Goal: Information Seeking & Learning: Understand process/instructions

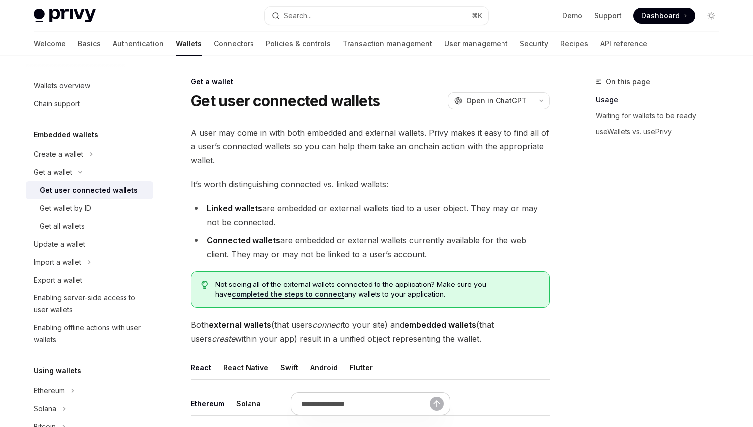
scroll to position [452, 0]
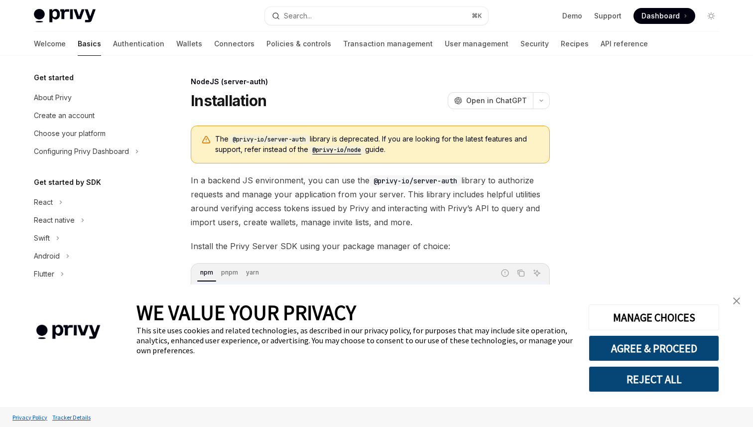
click at [407, 115] on div "NodeJS (server-auth) Installation OpenAI Open in ChatGPT OpenAI Open in ChatGPT…" at bounding box center [277, 273] width 550 height 394
click at [349, 151] on code "@privy-io/node" at bounding box center [336, 150] width 57 height 10
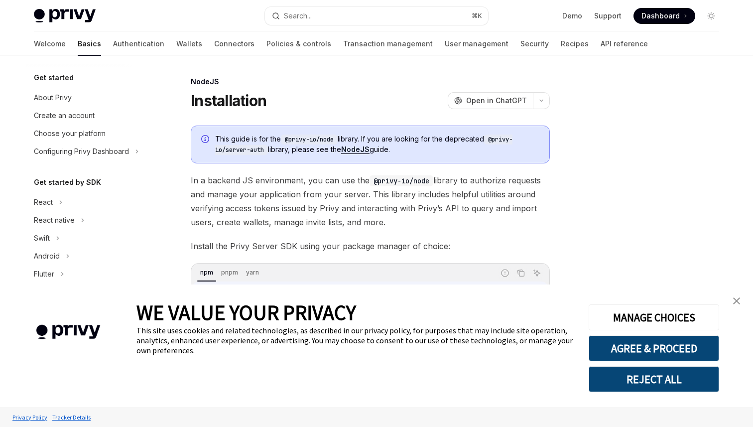
click at [733, 298] on img "close banner" at bounding box center [736, 300] width 7 height 7
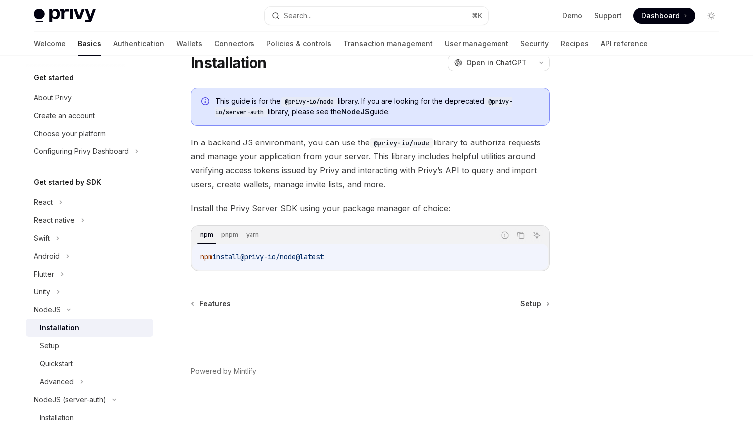
scroll to position [41, 0]
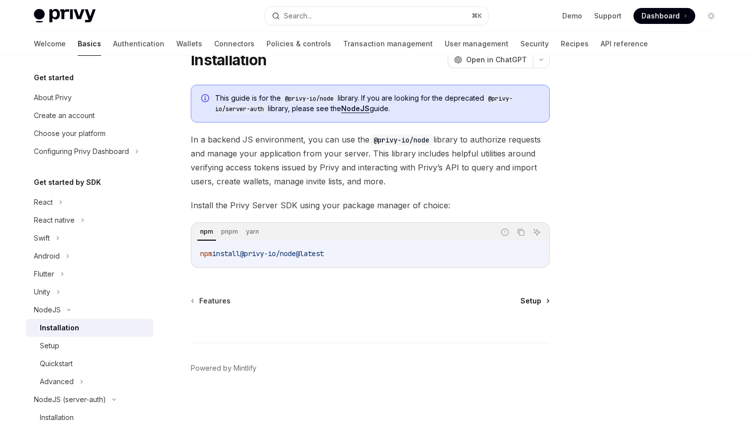
click at [539, 296] on span "Setup" at bounding box center [530, 301] width 21 height 10
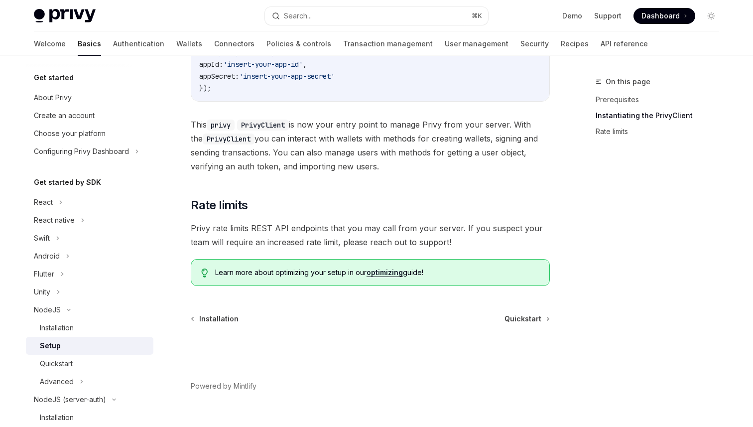
scroll to position [405, 0]
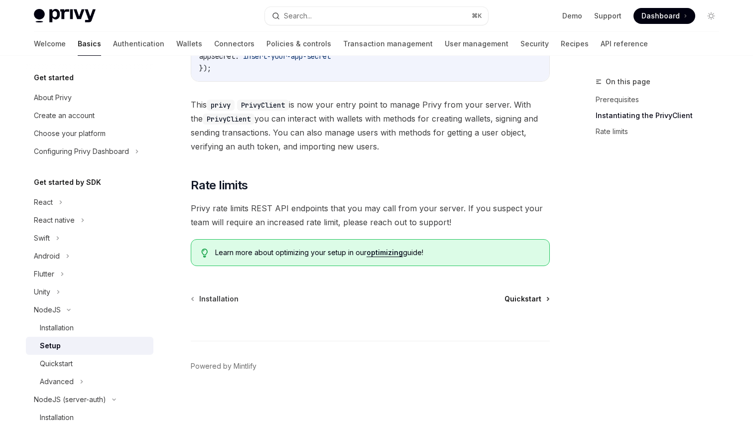
click at [525, 296] on span "Quickstart" at bounding box center [522, 299] width 37 height 10
type textarea "*"
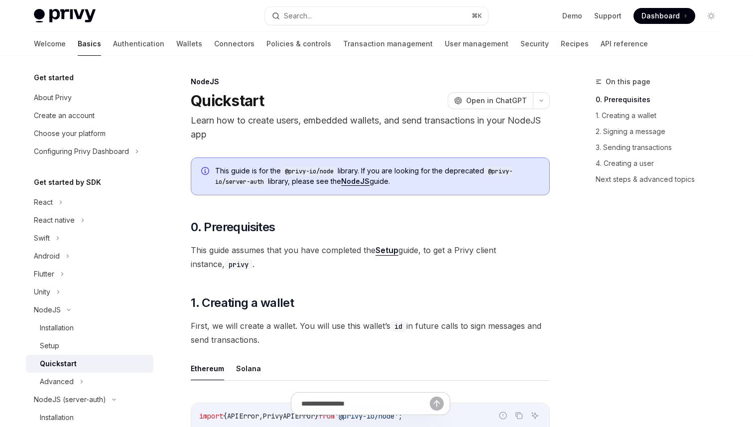
click at [373, 15] on button "Search... ⌘ K" at bounding box center [376, 16] width 223 height 18
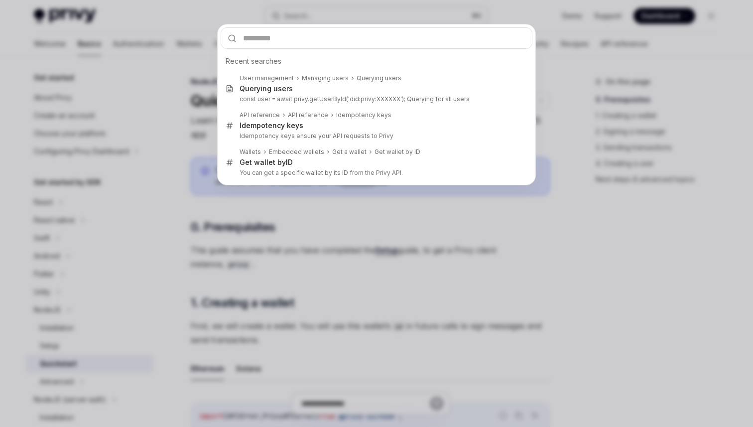
type input "**********"
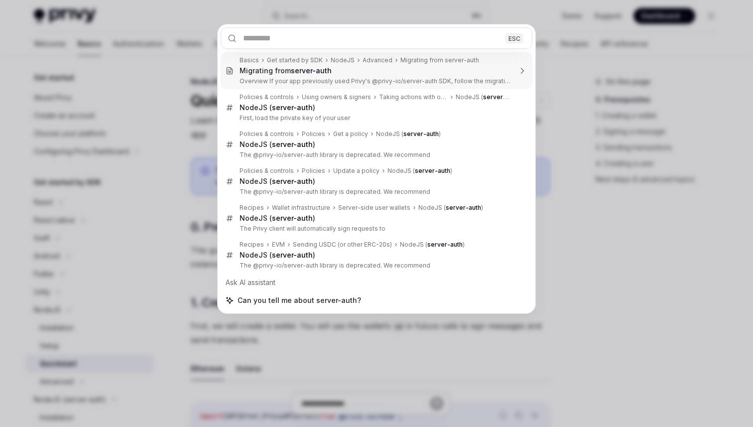
type textarea "*"
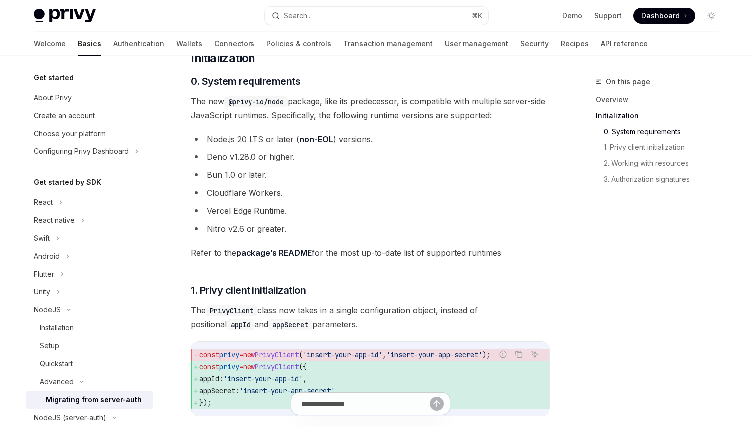
scroll to position [192, 0]
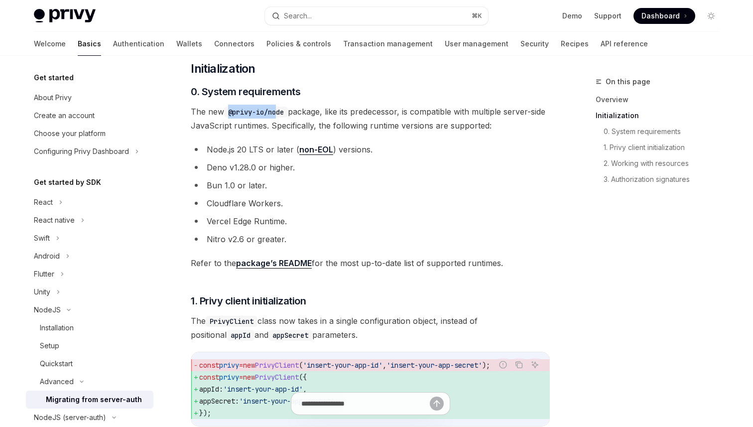
drag, startPoint x: 229, startPoint y: 112, endPoint x: 279, endPoint y: 112, distance: 49.3
click at [279, 112] on code "@privy-io/node" at bounding box center [256, 112] width 64 height 11
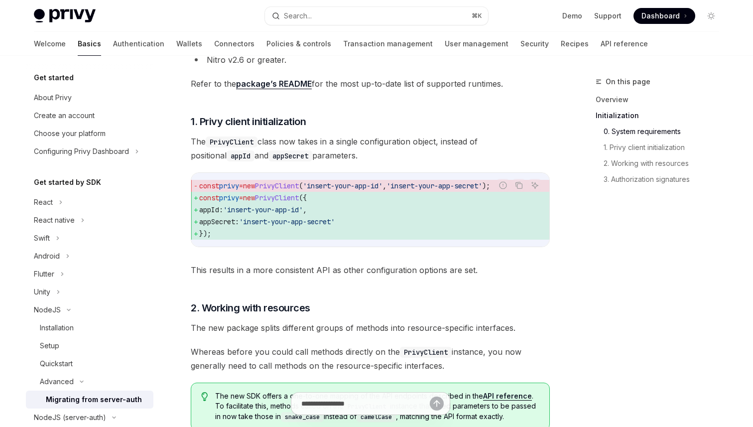
scroll to position [377, 0]
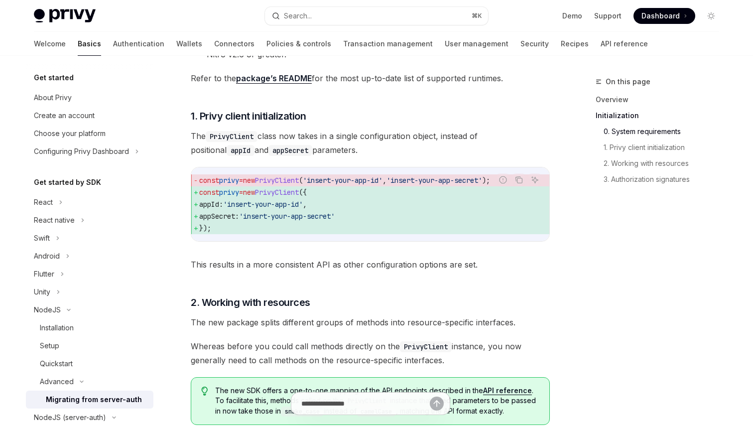
click at [358, 189] on span "const privy = new PrivyClient ({" at bounding box center [370, 192] width 342 height 12
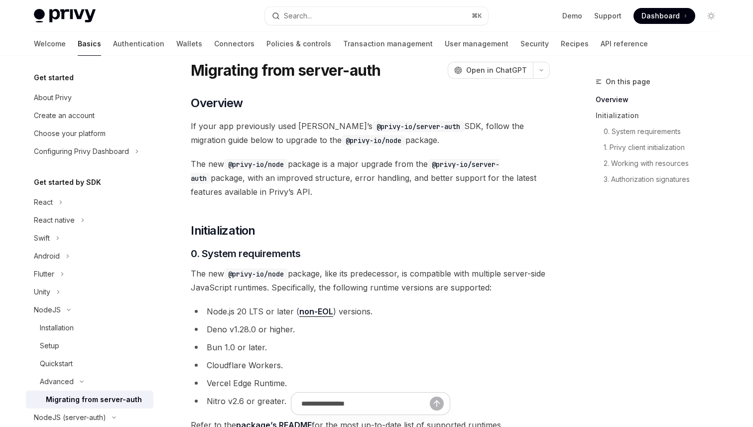
scroll to position [0, 0]
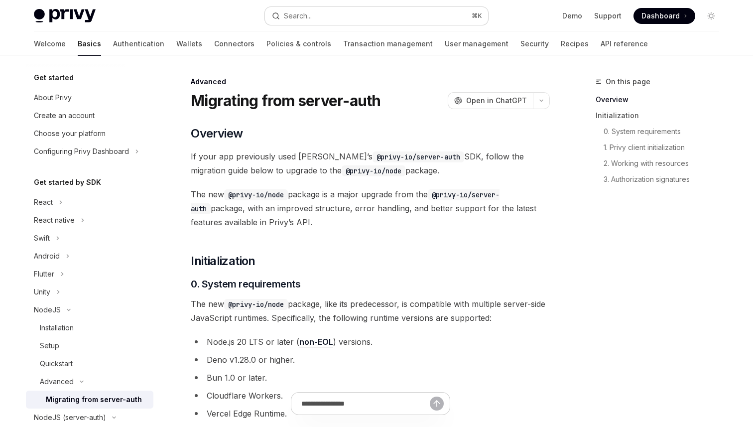
click at [375, 12] on button "Search... ⌘ K" at bounding box center [376, 16] width 223 height 18
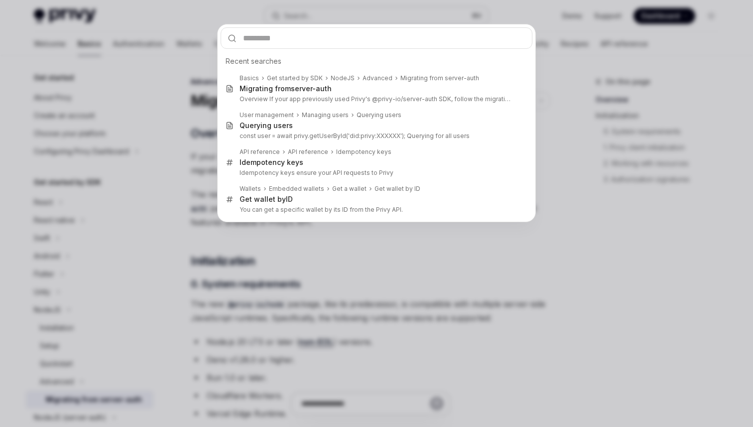
type input "**********"
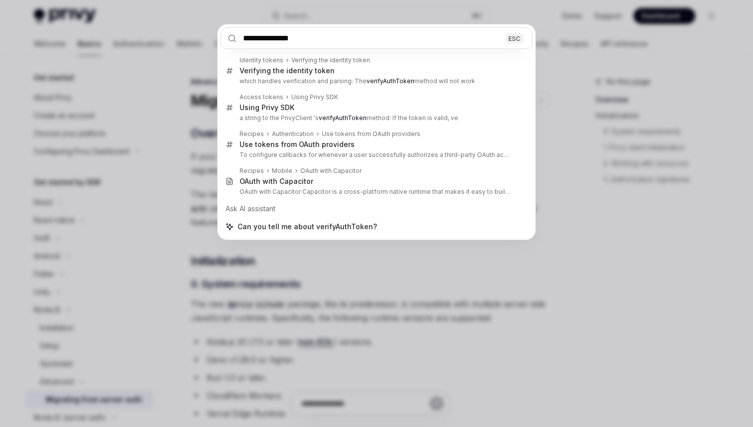
click at [332, 337] on div "**********" at bounding box center [376, 213] width 753 height 427
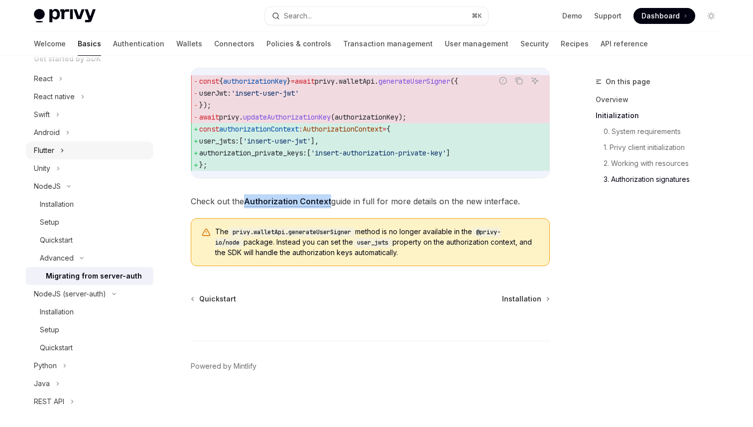
scroll to position [124, 0]
click at [97, 242] on div "Quickstart" at bounding box center [94, 239] width 108 height 12
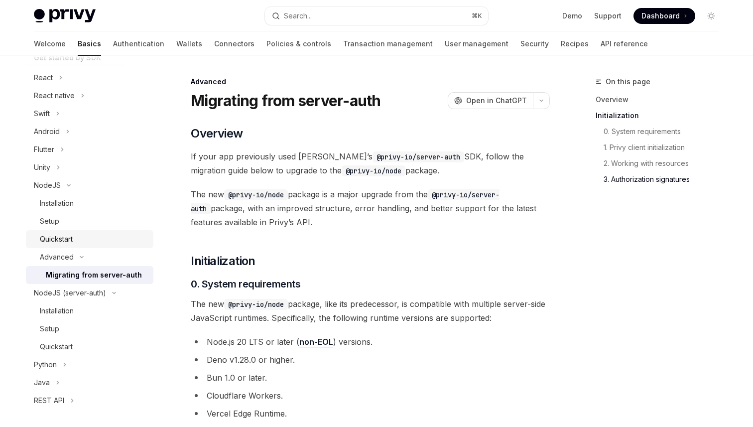
type textarea "*"
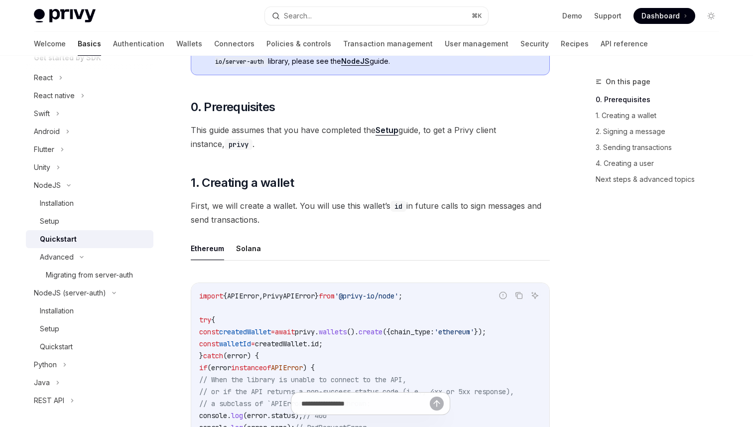
scroll to position [214, 0]
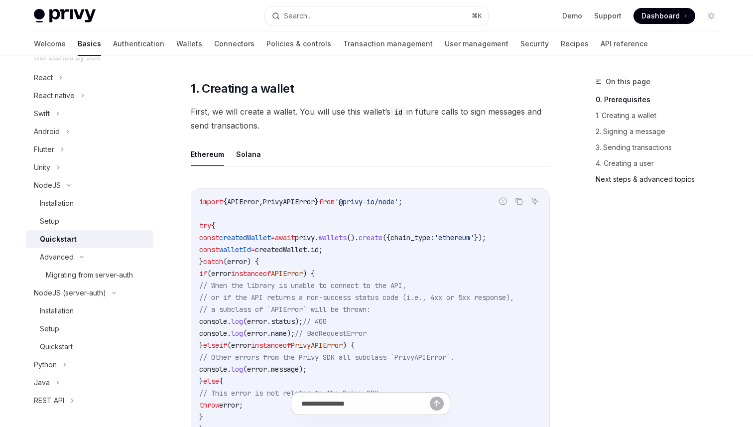
click at [601, 181] on link "Next steps & advanced topics" at bounding box center [660, 179] width 131 height 16
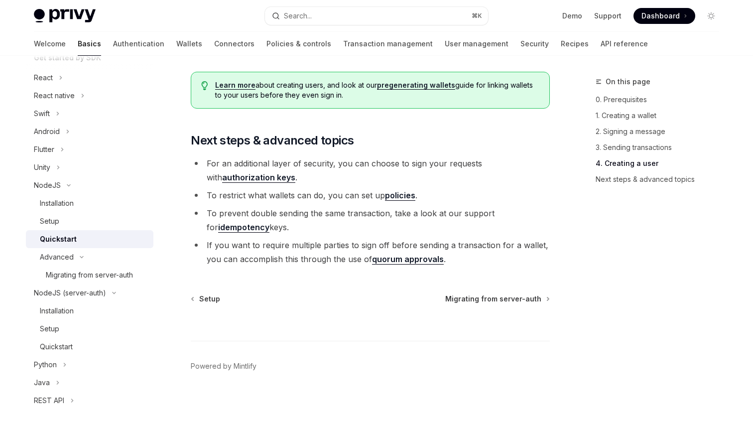
scroll to position [2073, 0]
click at [287, 178] on li "For an additional layer of security, you can choose to sign your requests with …" at bounding box center [370, 170] width 359 height 28
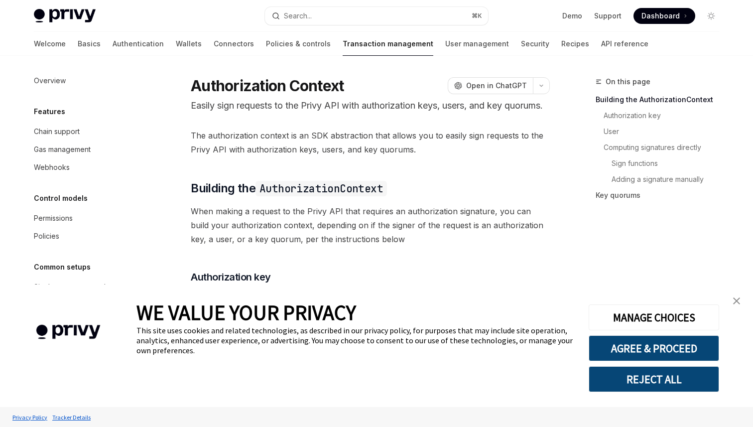
type textarea "*"
click at [737, 298] on img "close banner" at bounding box center [736, 300] width 7 height 7
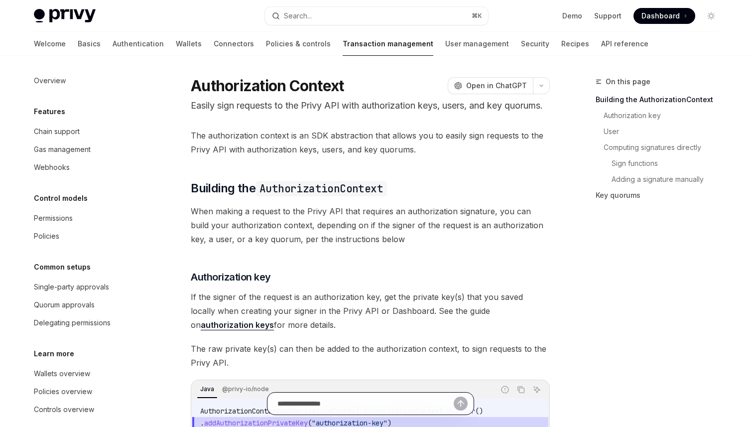
click at [327, 405] on input "text" at bounding box center [365, 403] width 176 height 22
paste input "**********"
type input "**********"
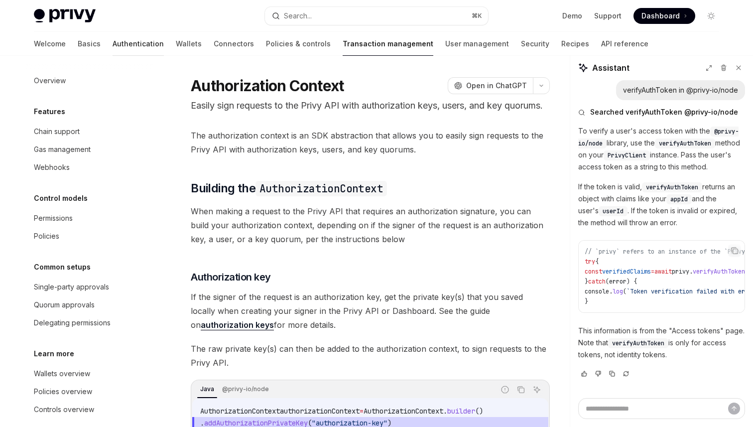
click at [113, 43] on link "Authentication" at bounding box center [138, 44] width 51 height 24
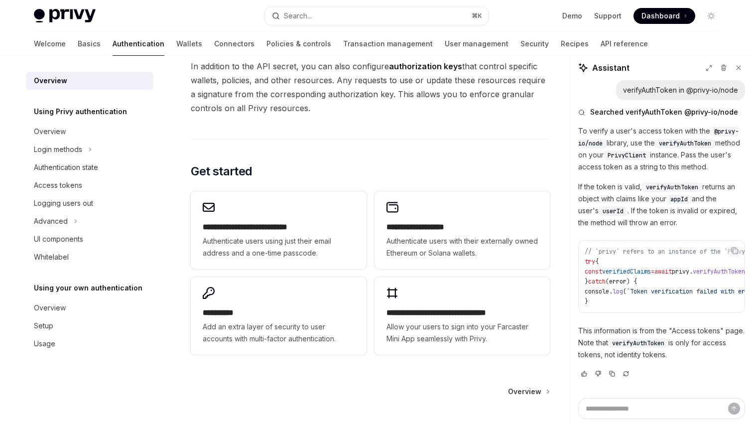
scroll to position [751, 0]
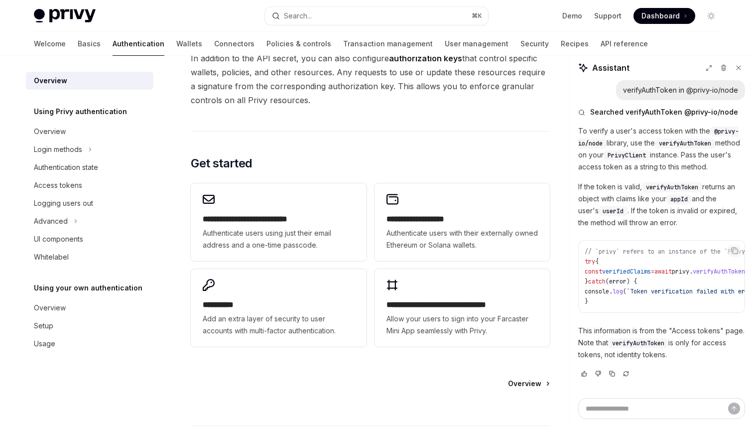
click at [529, 386] on span "Overview" at bounding box center [524, 383] width 33 height 10
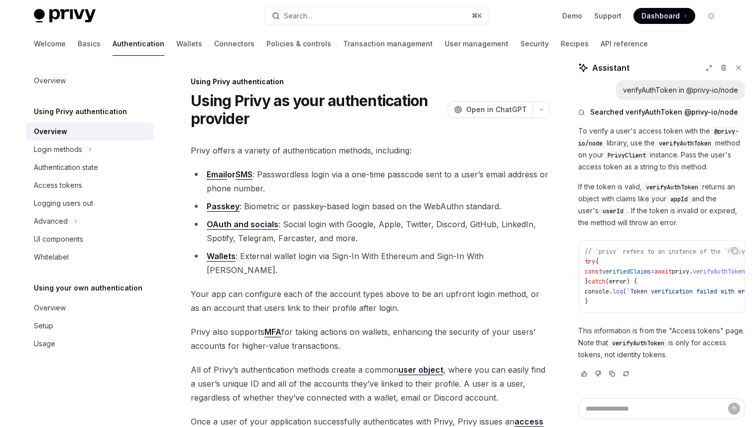
click at [468, 201] on li "Passkey : Biometric or passkey-based login based on the WebAuthn standard." at bounding box center [370, 206] width 359 height 14
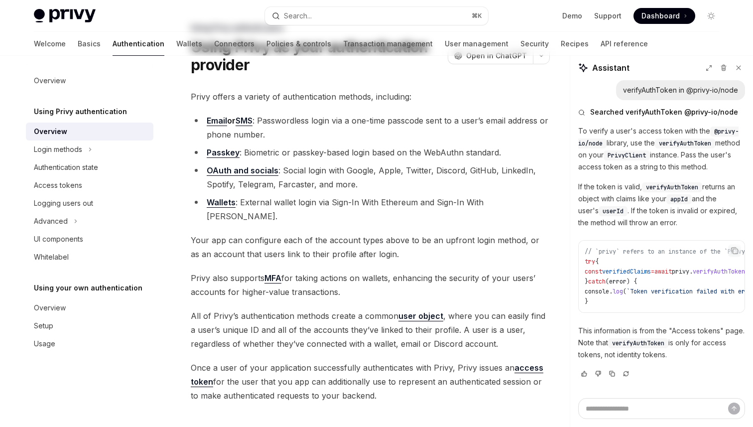
scroll to position [176, 0]
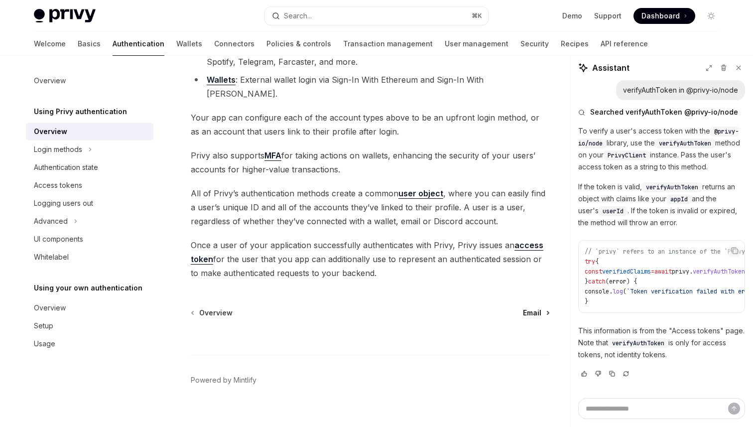
click at [544, 308] on link "Email" at bounding box center [536, 313] width 26 height 10
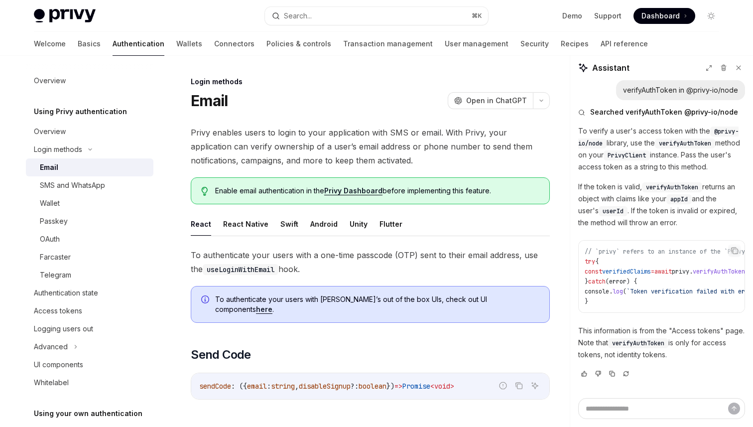
click at [448, 222] on ul "React React Native Swift Android Unity Flutter" at bounding box center [370, 224] width 359 height 24
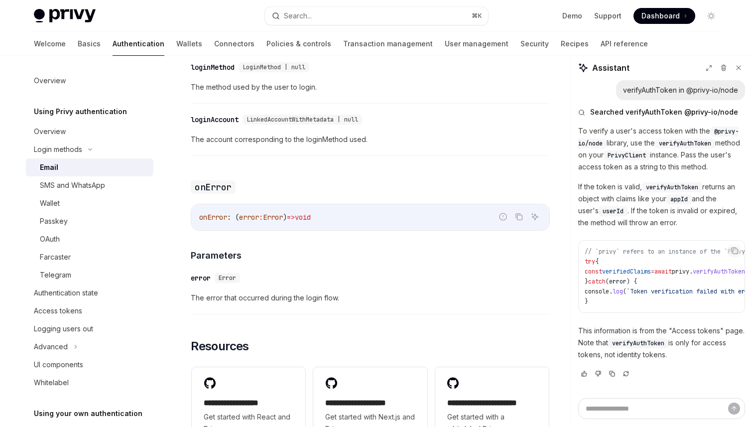
scroll to position [2024, 0]
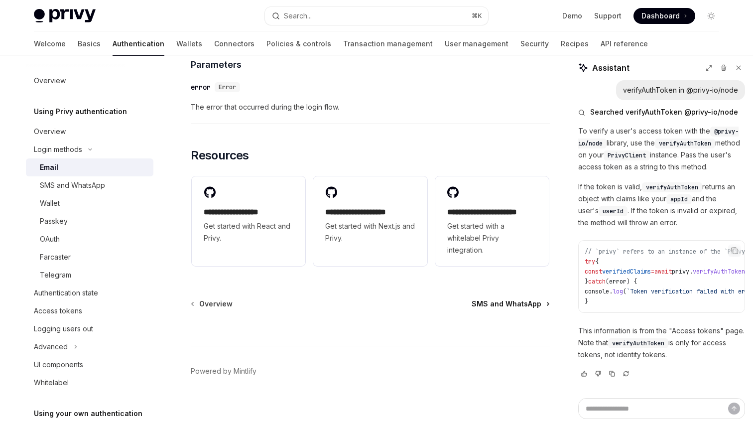
click at [529, 299] on span "SMS and WhatsApp" at bounding box center [506, 304] width 70 height 10
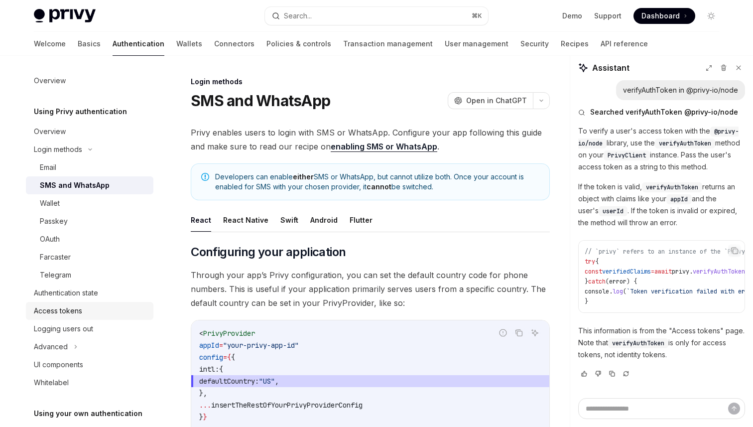
click at [65, 309] on div "Access tokens" at bounding box center [58, 311] width 48 height 12
type textarea "*"
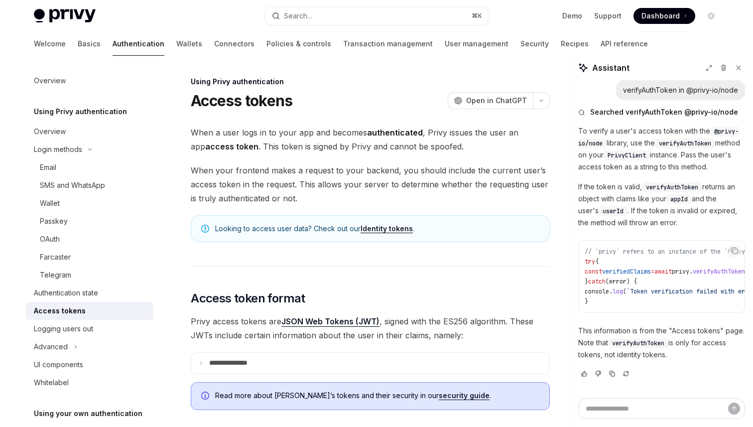
click at [426, 186] on span "When your frontend makes a request to your backend, you should include the curr…" at bounding box center [370, 184] width 359 height 42
click at [473, 195] on span "When your frontend makes a request to your backend, you should include the curr…" at bounding box center [370, 184] width 359 height 42
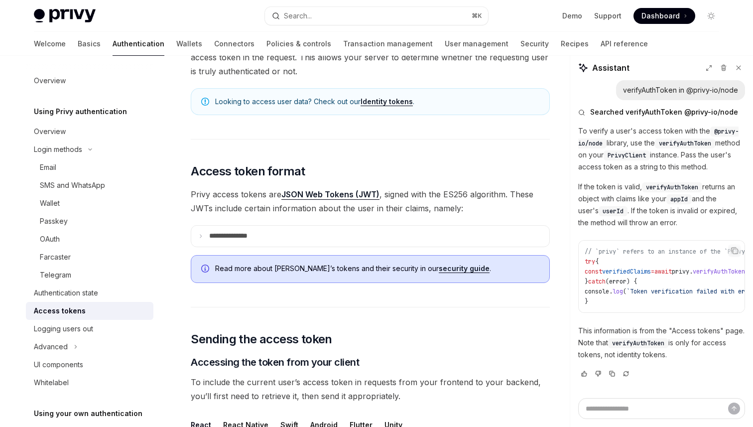
scroll to position [131, 0]
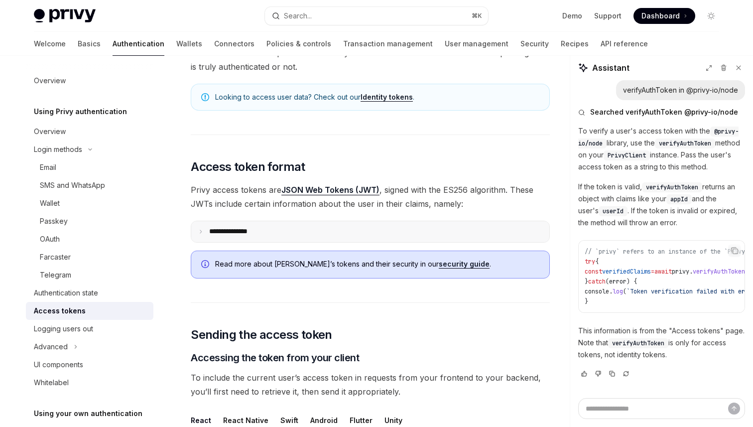
click at [337, 229] on summary "**********" at bounding box center [370, 231] width 358 height 21
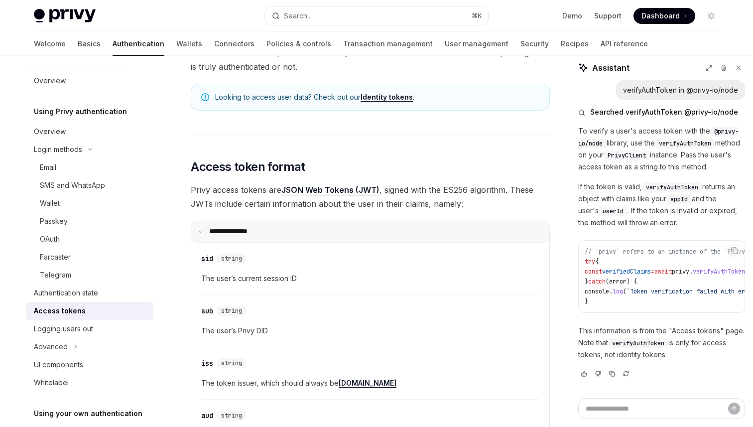
click at [337, 229] on summary "**********" at bounding box center [370, 231] width 358 height 21
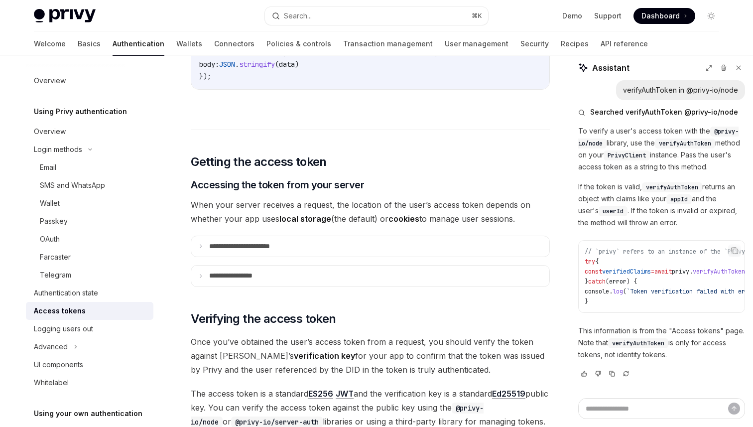
scroll to position [1206, 0]
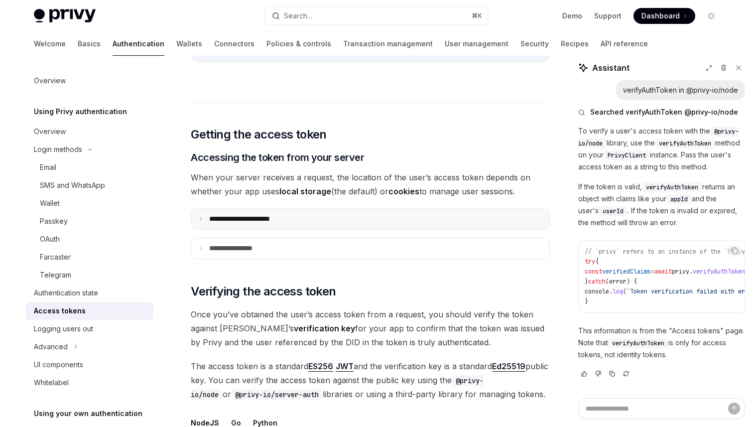
click at [399, 217] on summary "**********" at bounding box center [370, 219] width 358 height 21
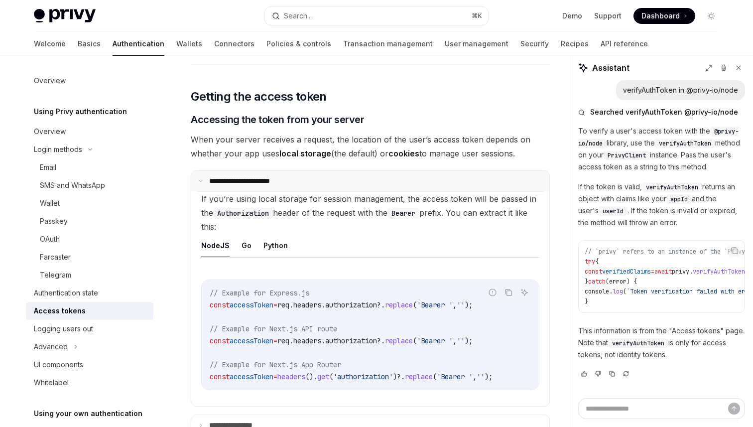
scroll to position [1245, 0]
click at [383, 180] on summary "**********" at bounding box center [370, 180] width 358 height 21
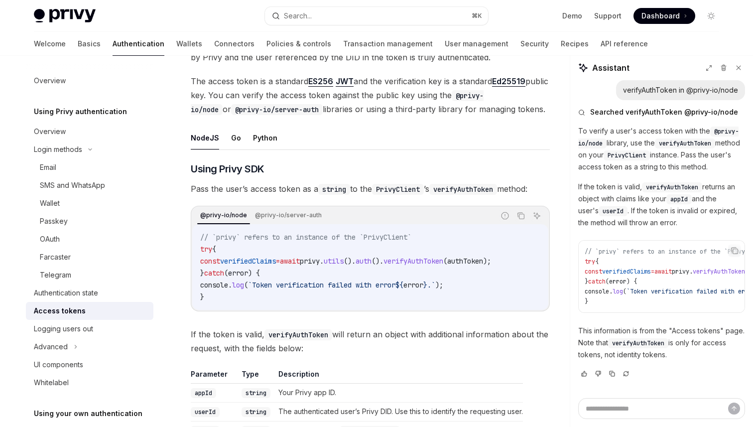
scroll to position [1497, 0]
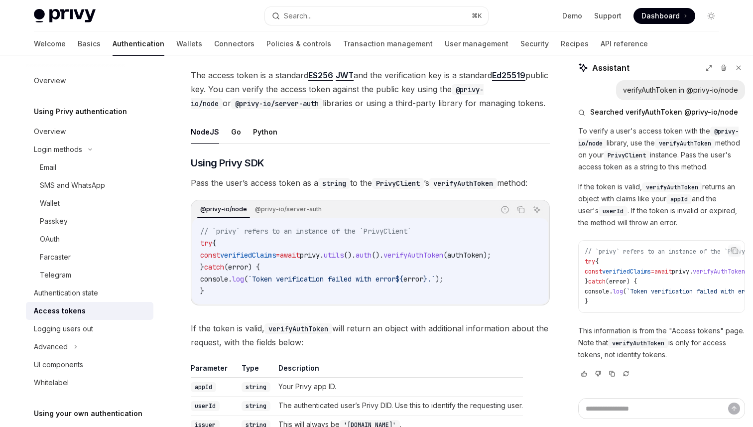
click at [343, 257] on span "utils" at bounding box center [334, 254] width 20 height 9
drag, startPoint x: 352, startPoint y: 256, endPoint x: 481, endPoint y: 255, distance: 128.9
click at [481, 255] on span "const verifiedClaims = await privy . utils (). auth (). verifyAuthToken ( authT…" at bounding box center [345, 254] width 291 height 9
copy span ". utils (). auth (). verifyAuthToken"
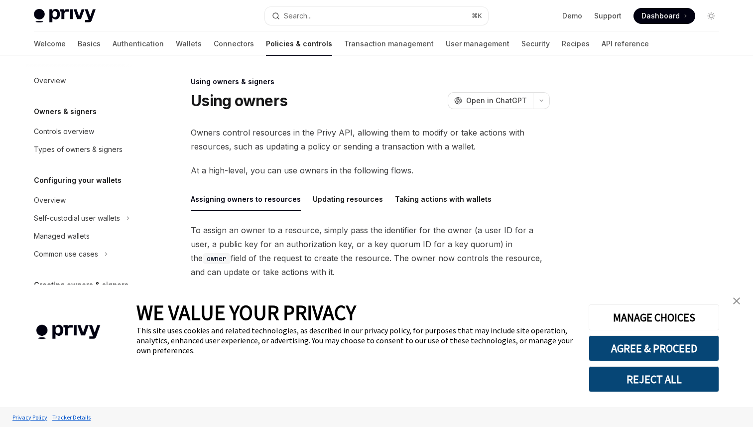
click at [738, 301] on img "close banner" at bounding box center [736, 300] width 7 height 7
